Goal: Information Seeking & Learning: Learn about a topic

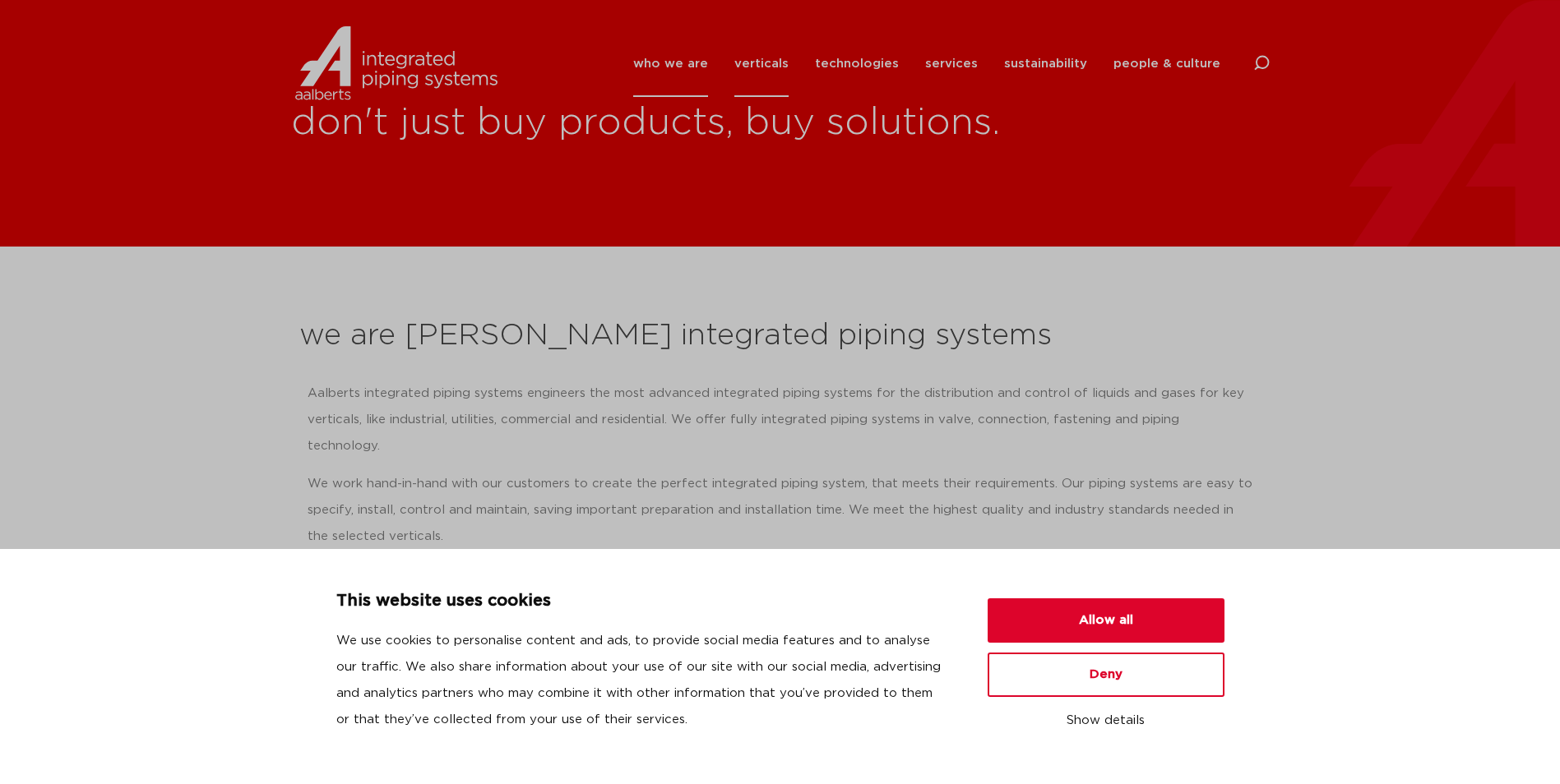
click at [779, 66] on link "verticals" at bounding box center [762, 63] width 54 height 67
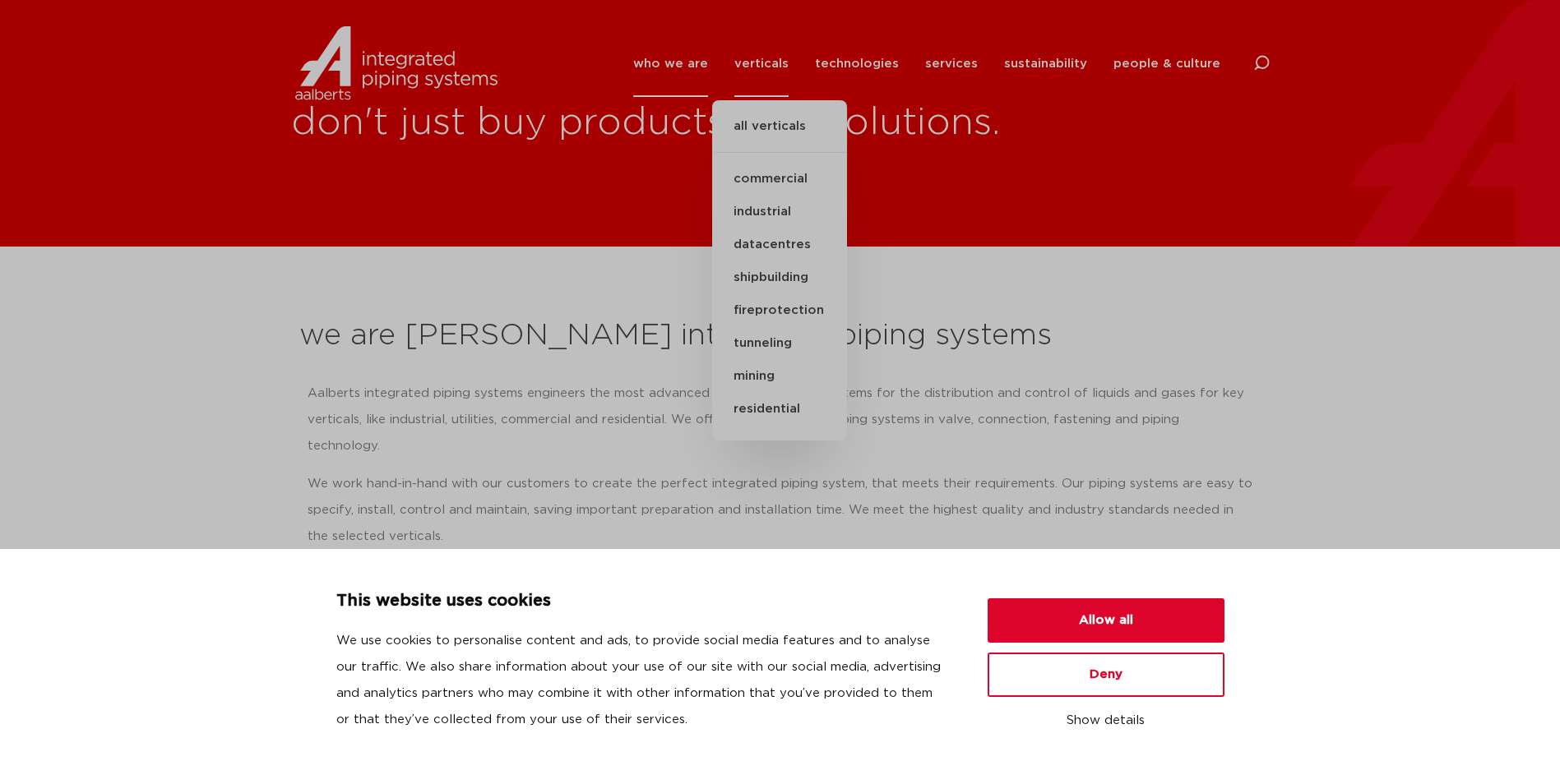
click at [692, 68] on link "who we are" at bounding box center [670, 63] width 75 height 67
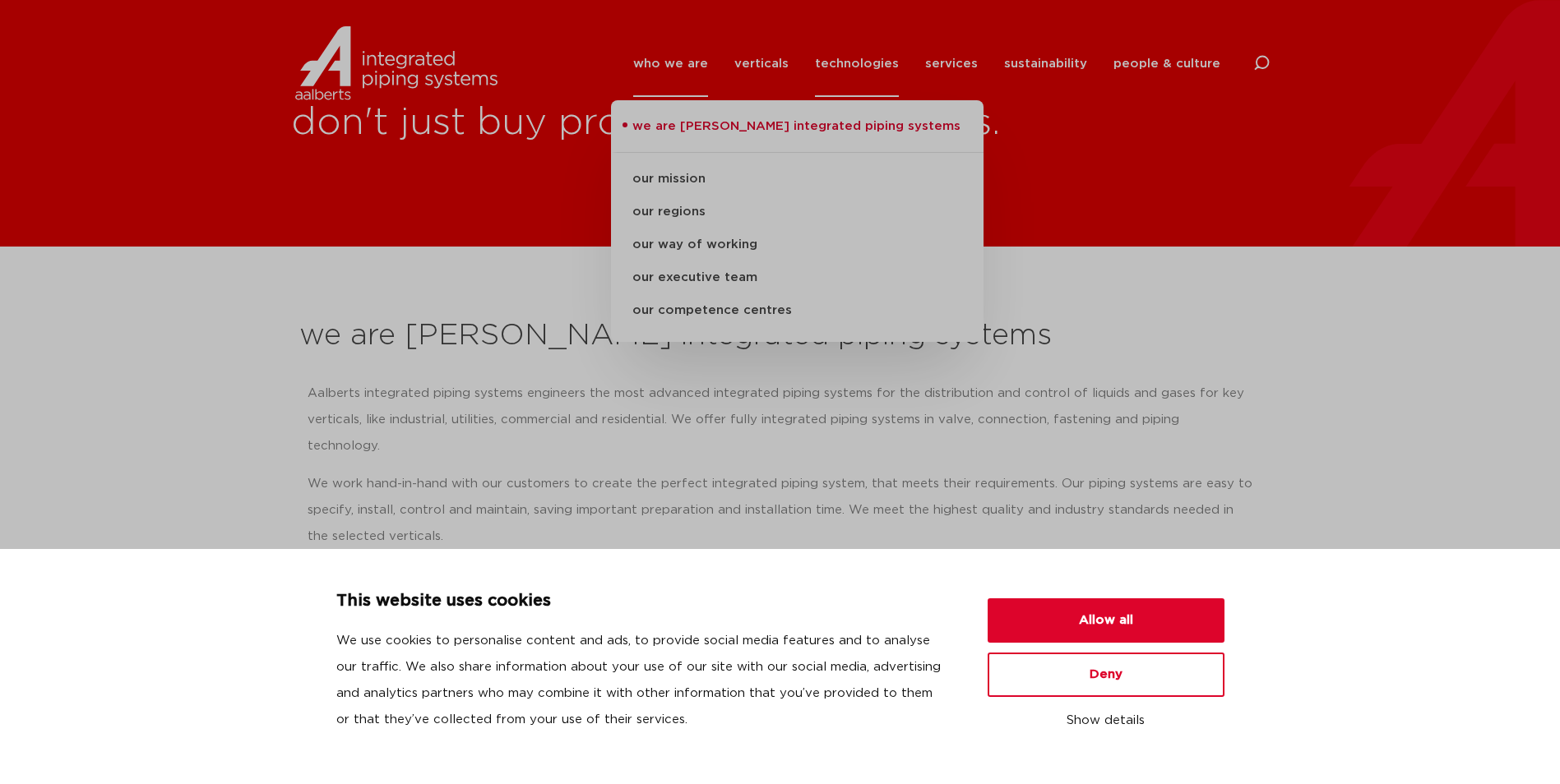
click at [866, 59] on link "technologies" at bounding box center [857, 63] width 84 height 67
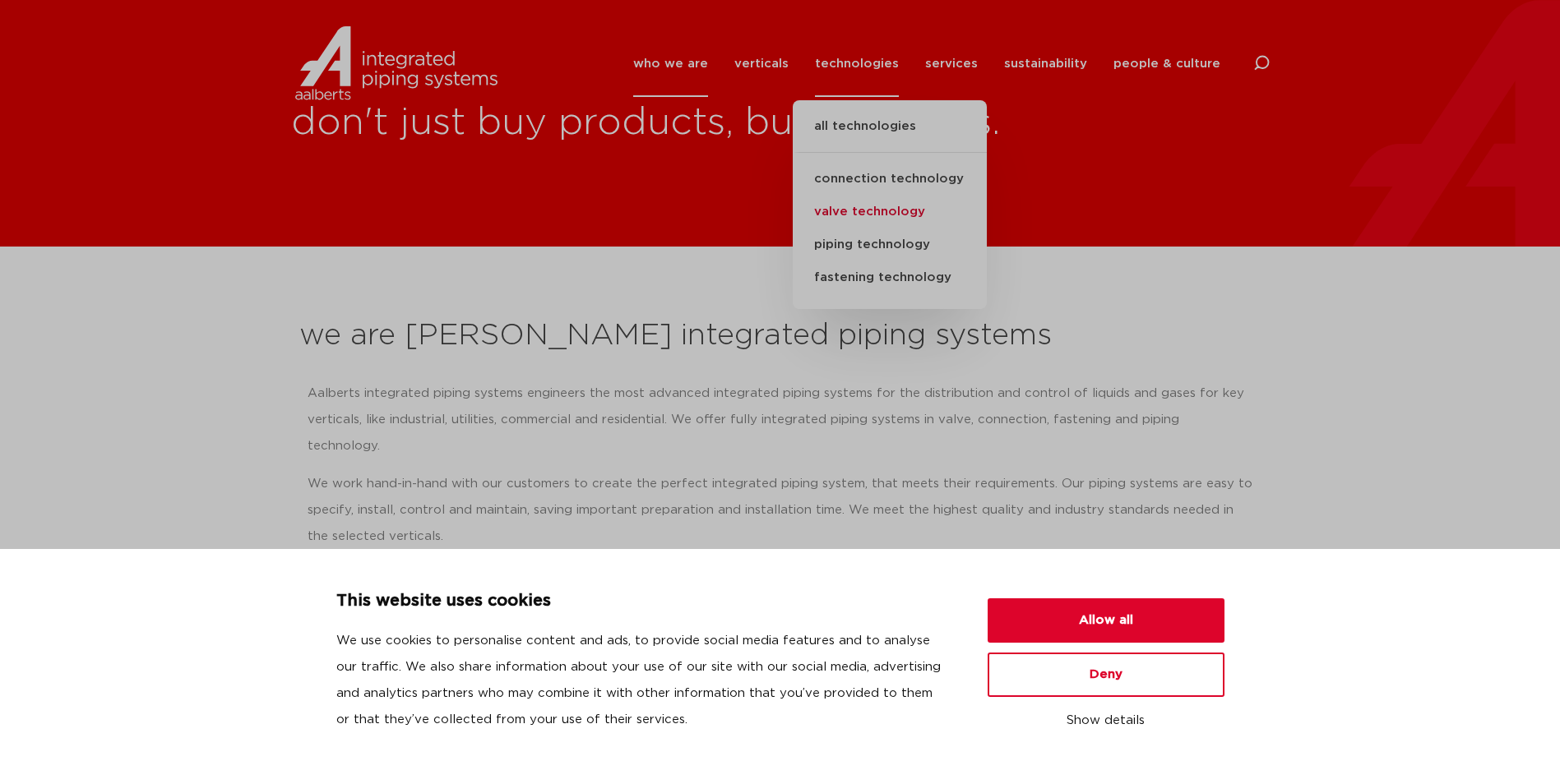
click at [842, 207] on link "valve technology" at bounding box center [889, 212] width 194 height 33
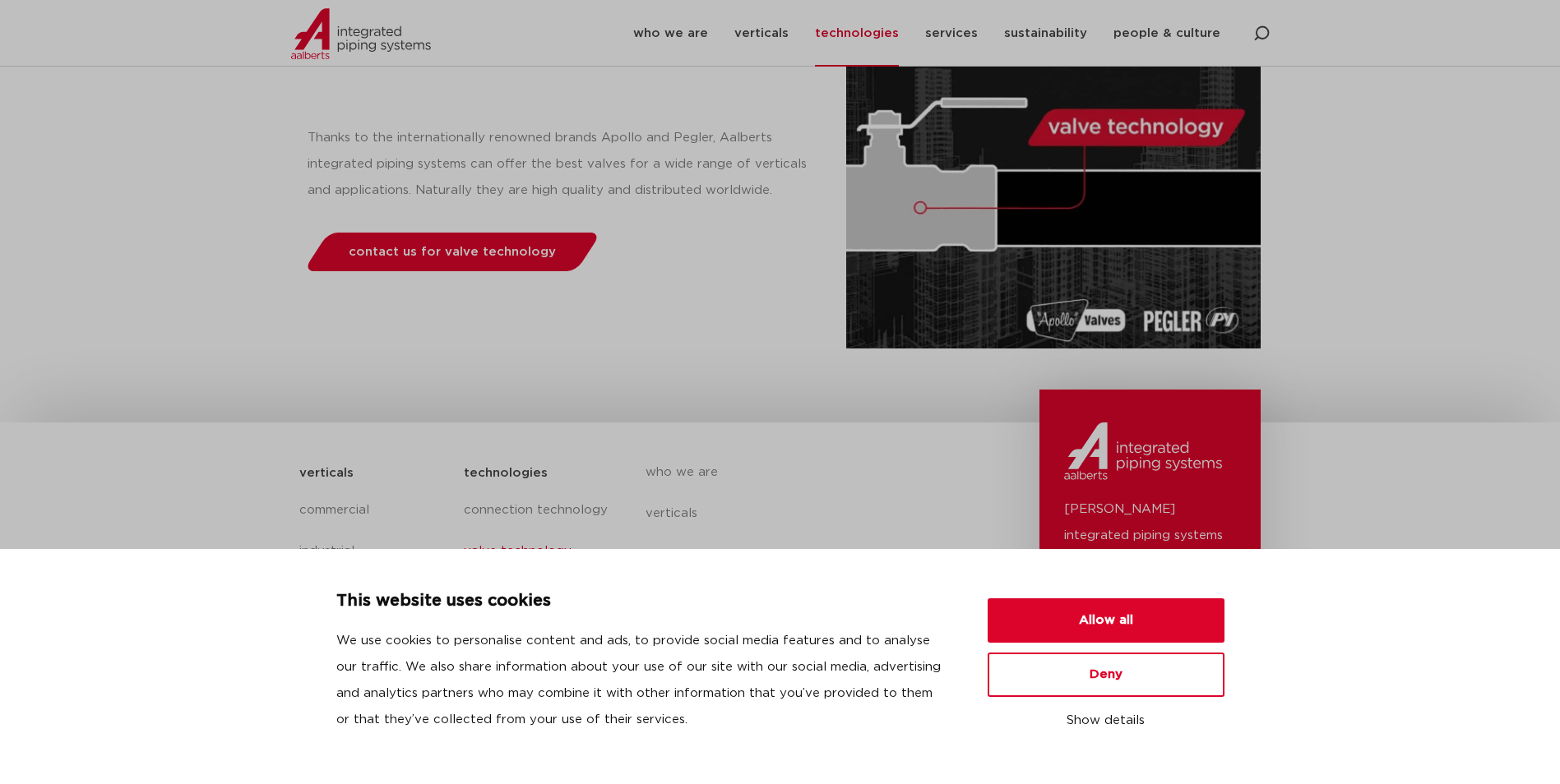
scroll to position [312, 0]
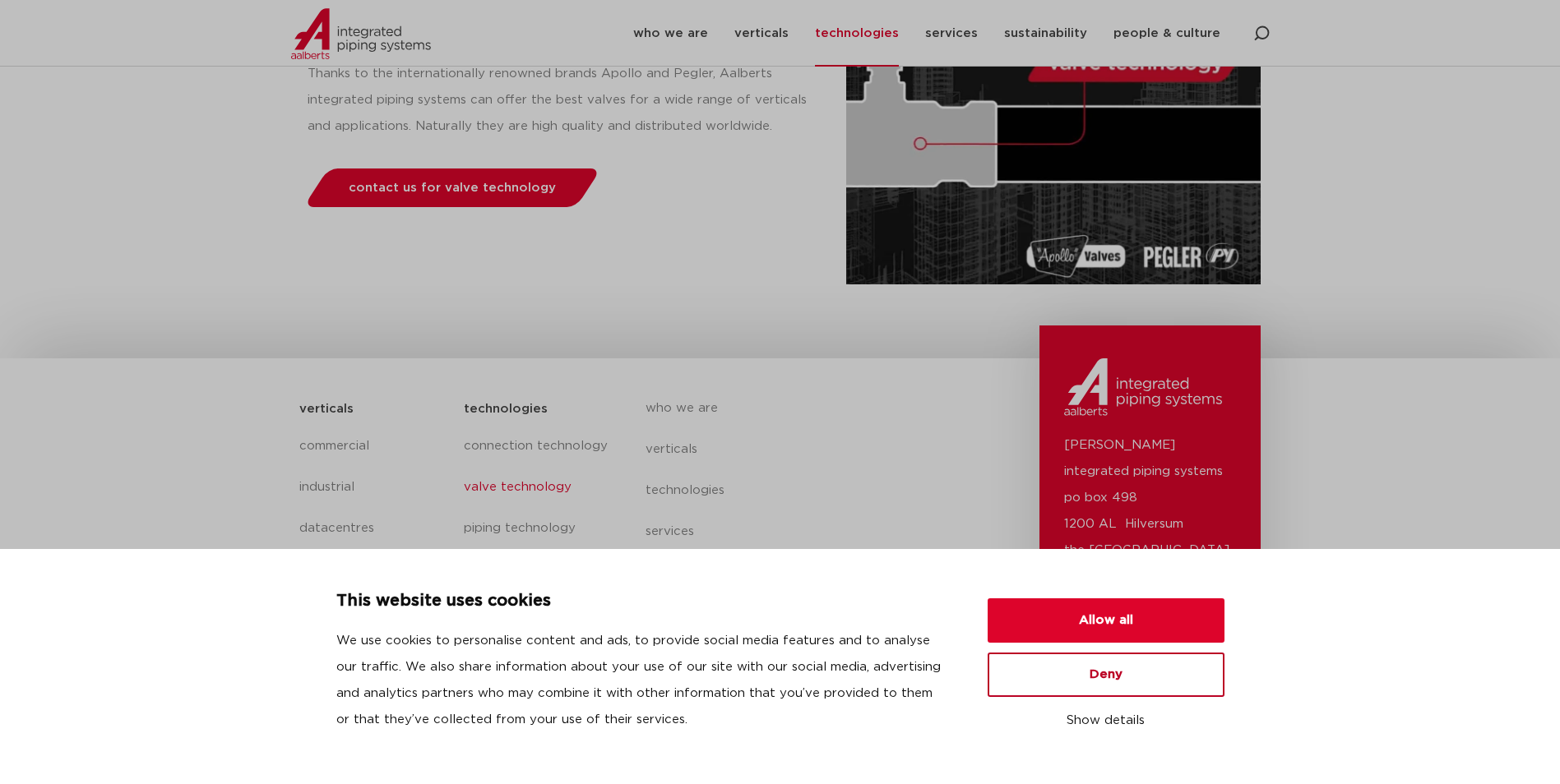
drag, startPoint x: 1069, startPoint y: 660, endPoint x: 1215, endPoint y: 343, distance: 349.0
click at [1069, 660] on button "Deny" at bounding box center [1106, 675] width 237 height 45
